Goal: Task Accomplishment & Management: Use online tool/utility

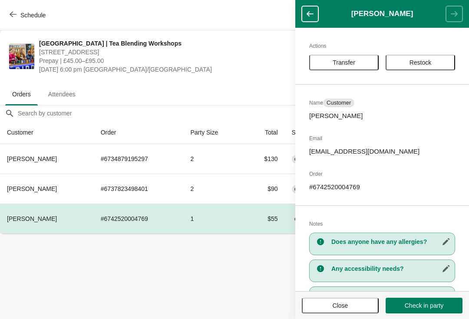
scroll to position [0, 0]
click at [163, 279] on body "Schedule [GEOGRAPHIC_DATA] | Tea Blending Workshops [STREET_ADDRESS] Prepay | £…" at bounding box center [234, 159] width 469 height 319
click at [68, 154] on th "[PERSON_NAME]" at bounding box center [47, 159] width 94 height 30
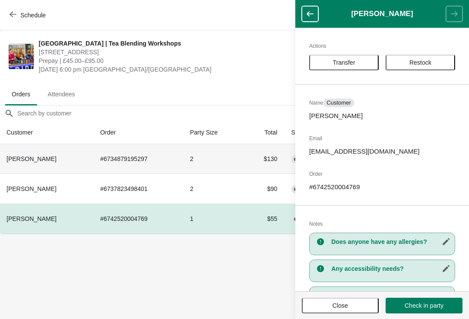
click at [70, 171] on th "[PERSON_NAME]" at bounding box center [47, 159] width 94 height 30
click at [307, 12] on icon "button" at bounding box center [309, 14] width 9 height 9
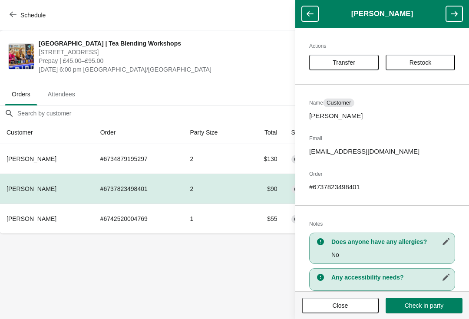
click at [446, 14] on button "button" at bounding box center [454, 14] width 16 height 16
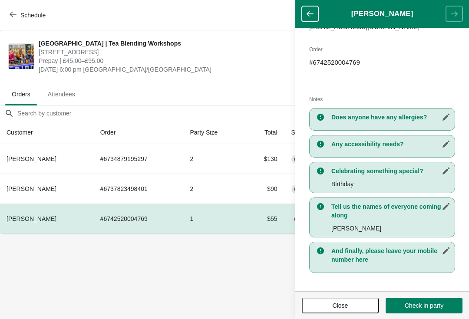
scroll to position [125, 0]
click at [418, 311] on button "Check in party" at bounding box center [423, 306] width 77 height 16
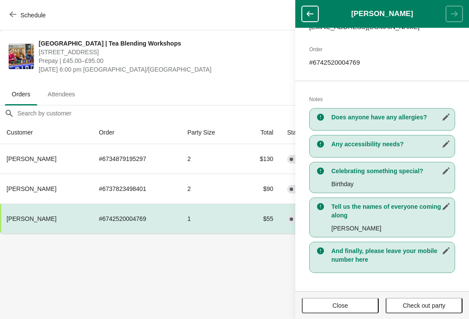
click at [417, 312] on button "Check out party" at bounding box center [423, 306] width 77 height 16
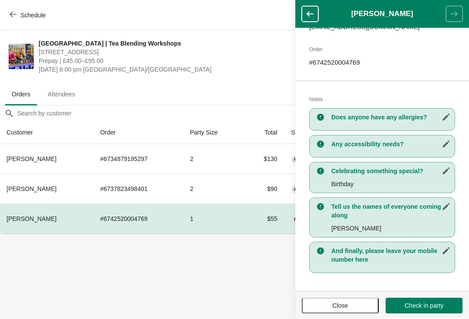
click at [422, 302] on span "Check in party" at bounding box center [423, 305] width 39 height 7
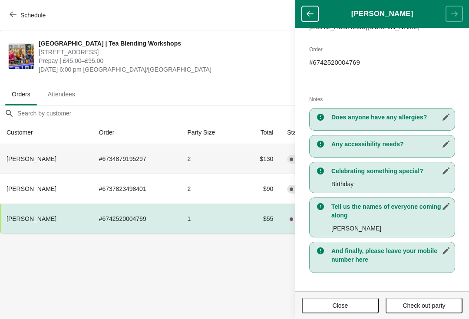
click at [100, 172] on td "# 6734879195297" at bounding box center [136, 159] width 89 height 30
click at [113, 163] on td "# 6734879195297" at bounding box center [136, 159] width 89 height 30
click at [312, 15] on icon "button" at bounding box center [309, 14] width 9 height 9
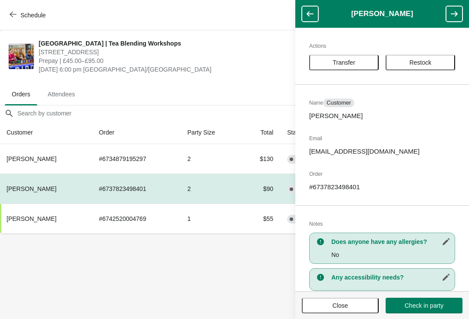
click at [435, 312] on button "Check in party" at bounding box center [423, 306] width 77 height 16
click at [436, 311] on button "Check in party" at bounding box center [423, 306] width 77 height 16
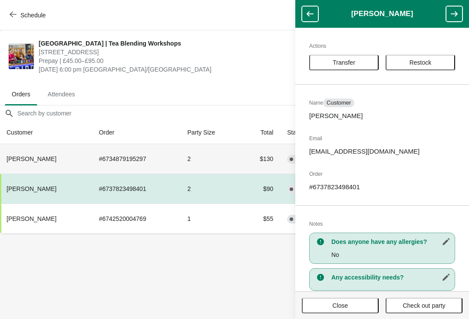
click at [165, 161] on td "# 6734879195297" at bounding box center [136, 159] width 89 height 30
click at [144, 162] on td "# 6734879195297" at bounding box center [136, 159] width 89 height 30
click at [308, 16] on icon "button" at bounding box center [309, 13] width 7 height 5
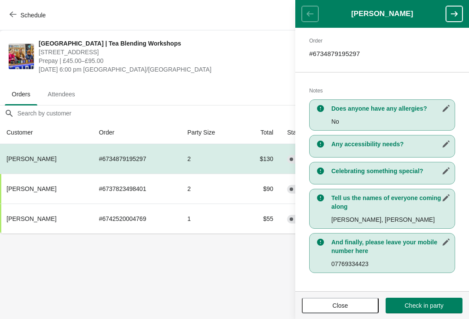
scroll to position [133, 0]
click at [429, 302] on span "Check in party" at bounding box center [423, 305] width 39 height 7
click at [328, 312] on button "Close" at bounding box center [340, 306] width 77 height 16
